Goal: Communication & Community: Connect with others

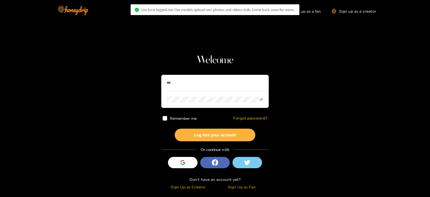
type input "*********"
click at [175, 128] on button "Log into your account" at bounding box center [215, 134] width 81 height 13
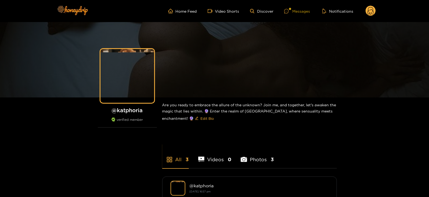
click at [300, 9] on div "Messages" at bounding box center [297, 11] width 26 height 6
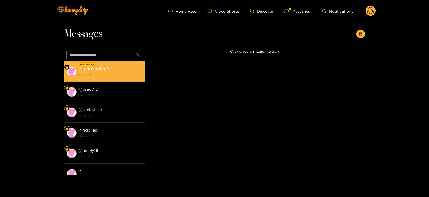
click at [89, 73] on strong "[DATE] 10:53" at bounding box center [110, 74] width 63 height 5
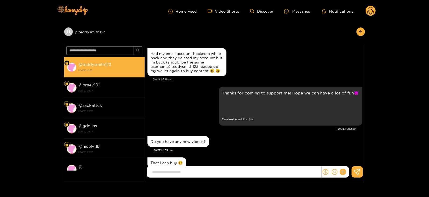
scroll to position [509, 0]
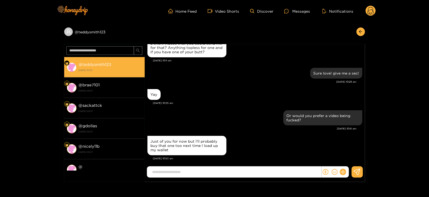
click at [95, 65] on strong "@ teddysmith123" at bounding box center [95, 64] width 33 height 5
copy strong "@ teddysmith123"
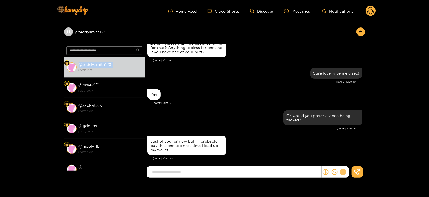
click at [341, 174] on button at bounding box center [342, 171] width 9 height 9
click at [356, 157] on button at bounding box center [353, 159] width 19 height 12
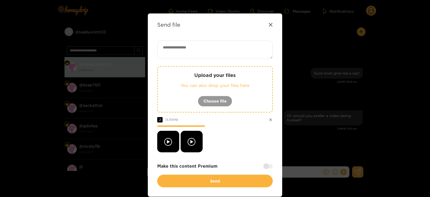
click at [176, 46] on textarea at bounding box center [215, 50] width 116 height 18
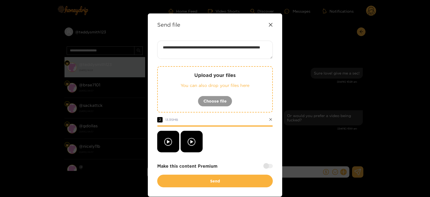
paste textarea "****"
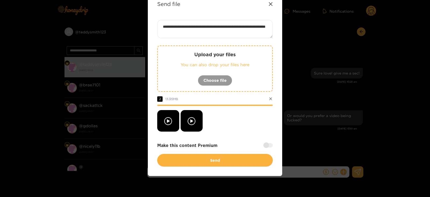
type textarea "**********"
click at [265, 145] on div at bounding box center [267, 145] width 9 height 4
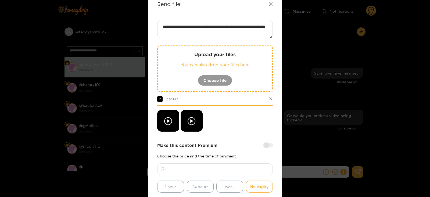
click at [222, 170] on input "number" at bounding box center [215, 169] width 116 height 12
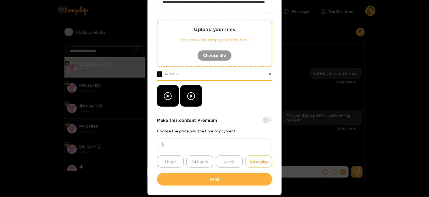
scroll to position [49, 0]
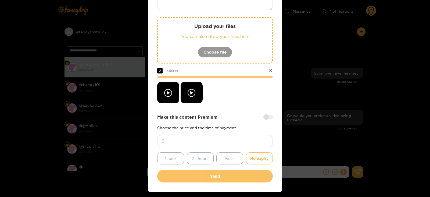
type input "***"
click at [199, 172] on button "Send" at bounding box center [215, 176] width 116 height 13
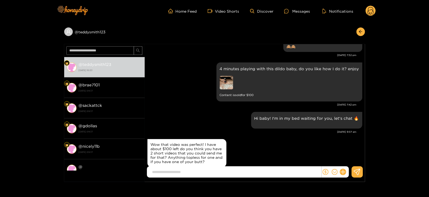
scroll to position [569, 0]
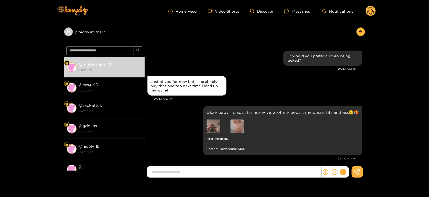
click at [377, 13] on header "Home Feed Video Shorts Discover Messages Notifications 0" at bounding box center [214, 11] width 429 height 22
click at [372, 13] on circle at bounding box center [371, 11] width 10 height 10
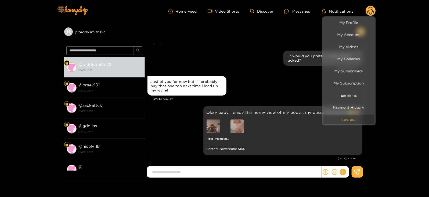
click at [337, 122] on button "Log out" at bounding box center [348, 118] width 51 height 9
